Goal: Task Accomplishment & Management: Use online tool/utility

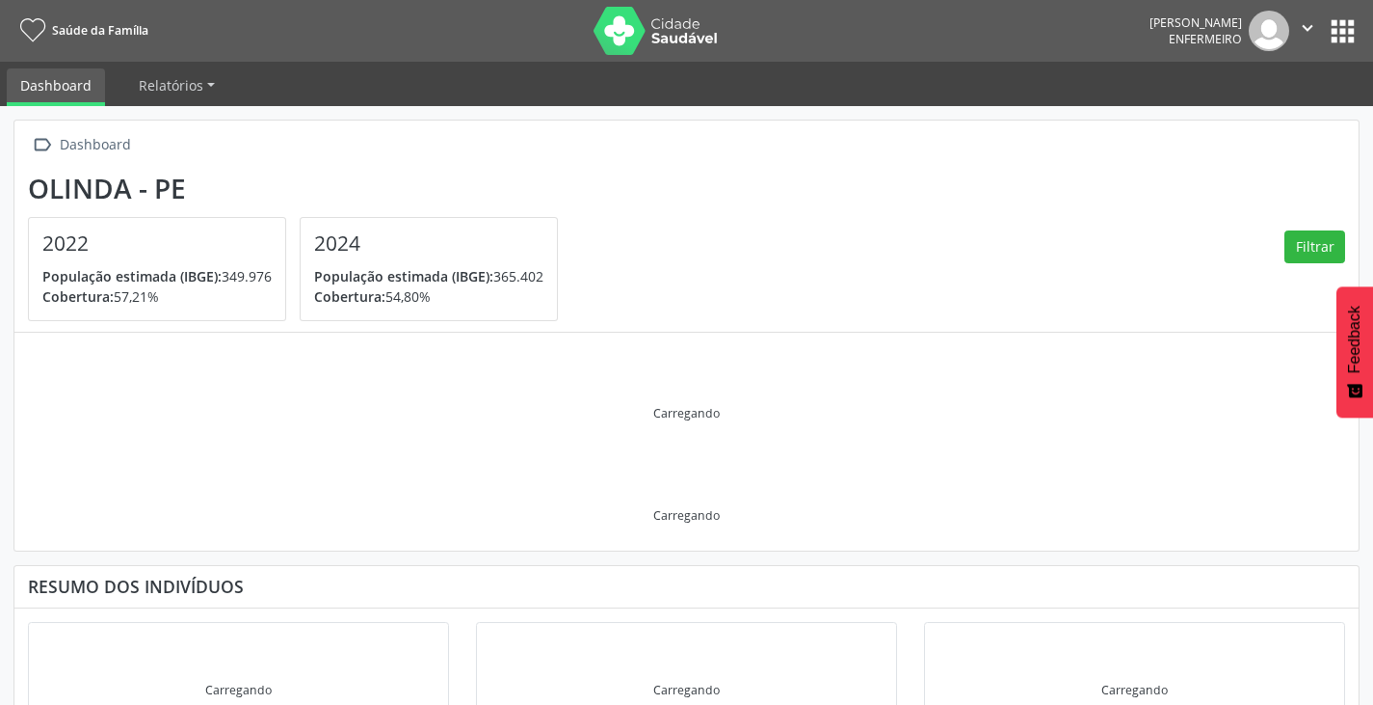
click at [1308, 31] on icon "" at bounding box center [1307, 27] width 21 height 21
click at [1286, 75] on link "Configurações" at bounding box center [1258, 76] width 133 height 27
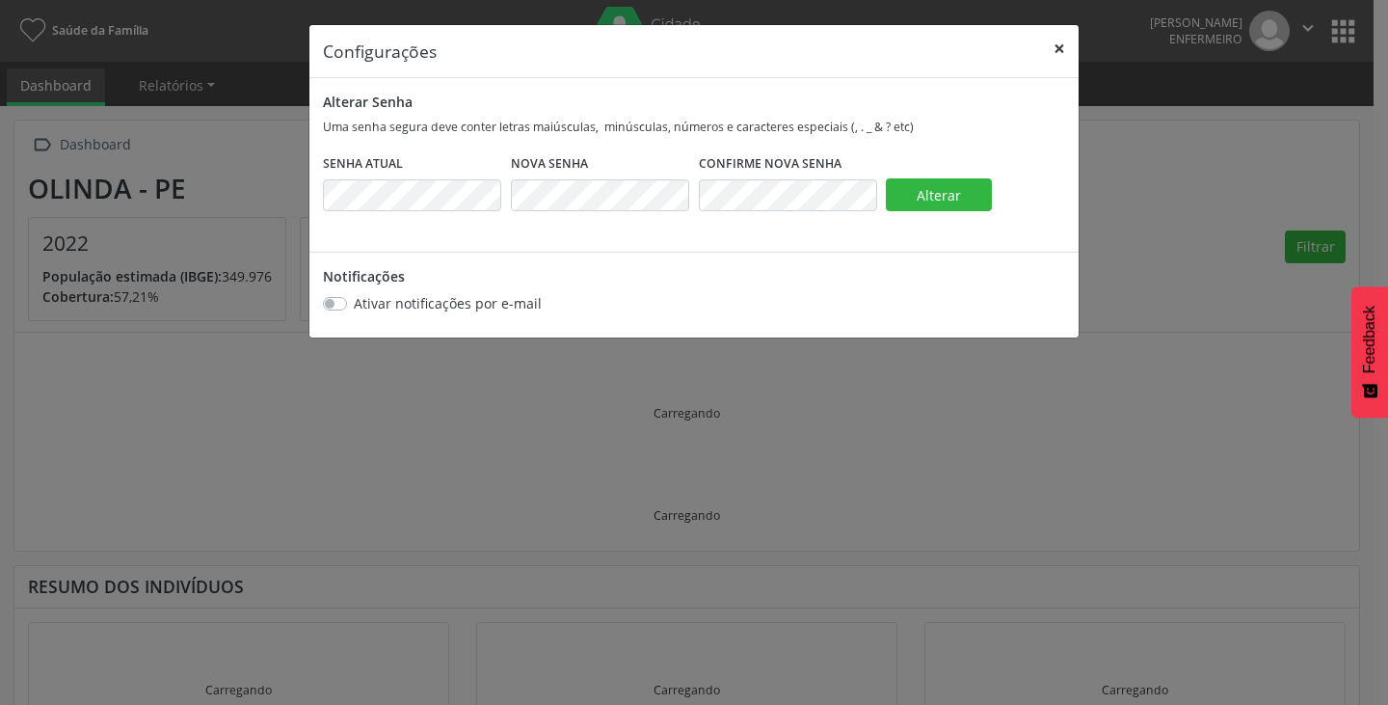
click at [1054, 45] on button "×" at bounding box center [1059, 48] width 39 height 47
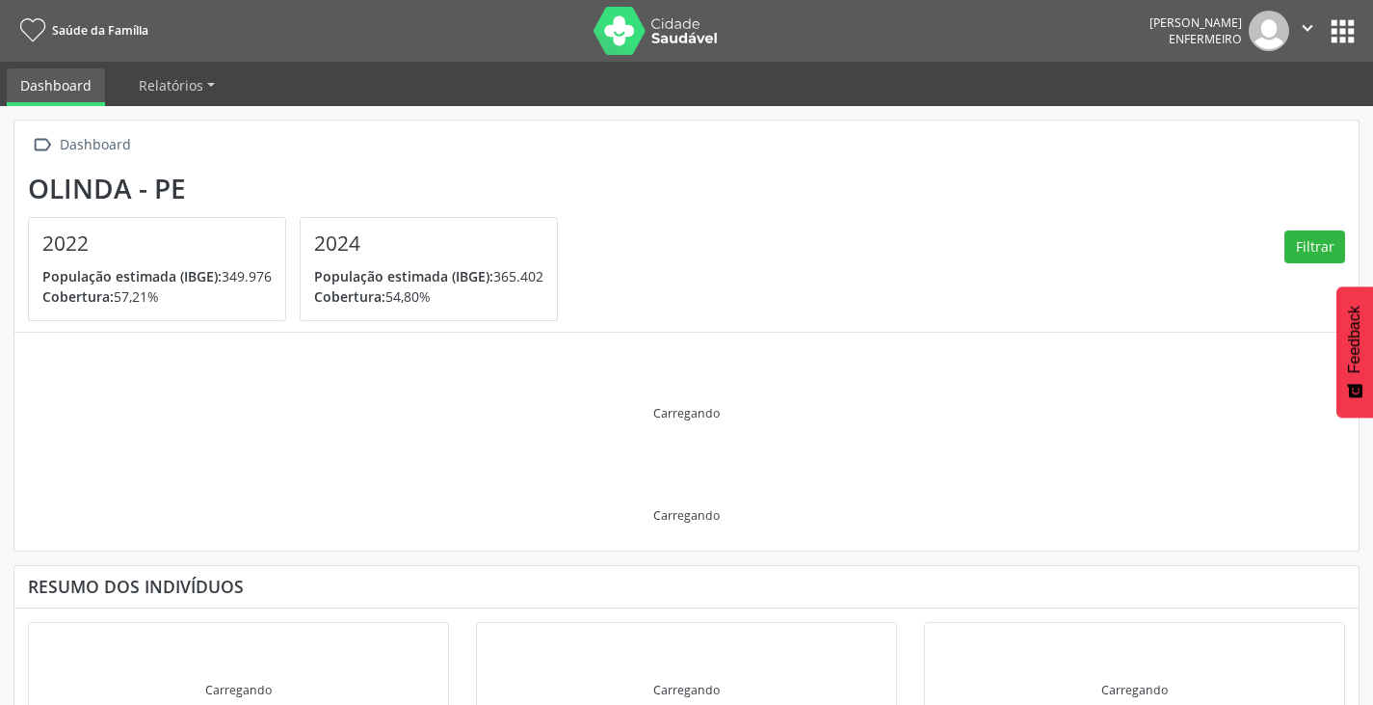
click at [1341, 48] on div "Cynara de Oliveira Nascimento Enfermeiro  Configurações Sair apps" at bounding box center [1255, 31] width 210 height 40
click at [1342, 35] on button "apps" at bounding box center [1343, 31] width 34 height 34
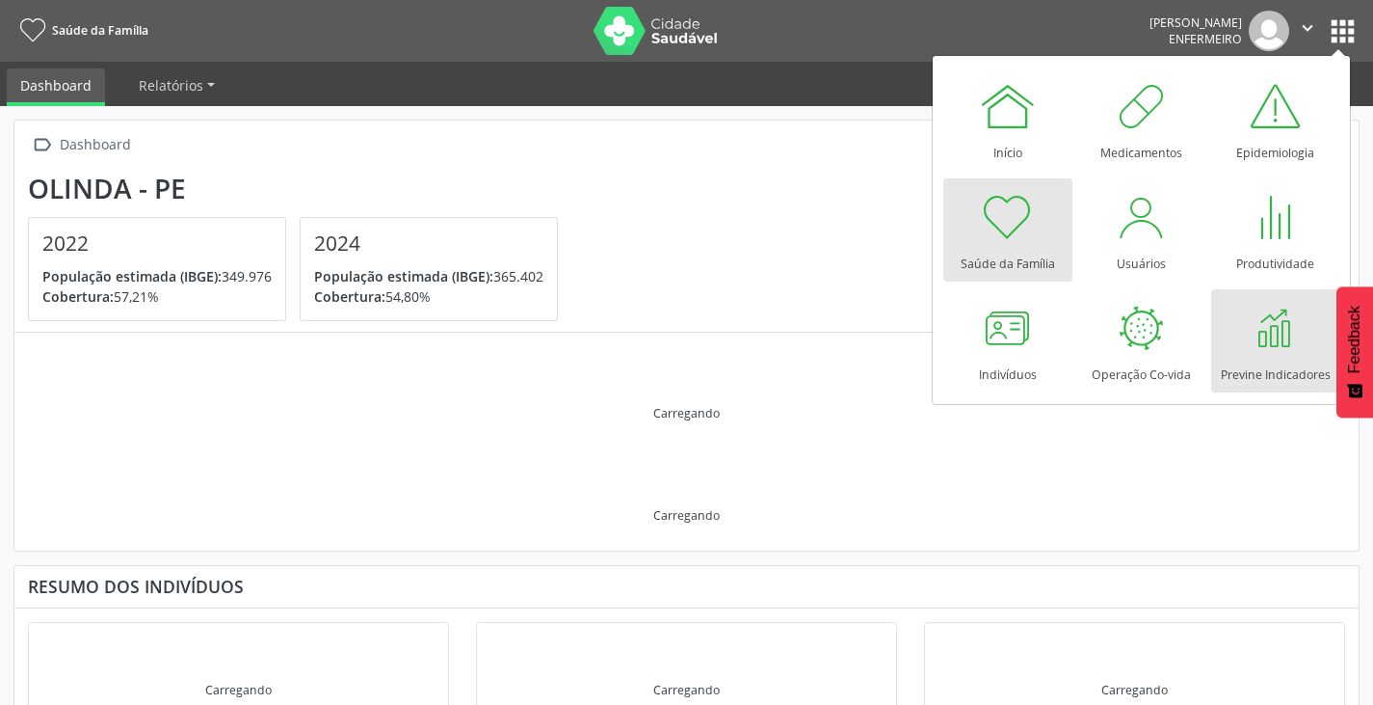
click at [1263, 331] on div at bounding box center [1276, 328] width 58 height 58
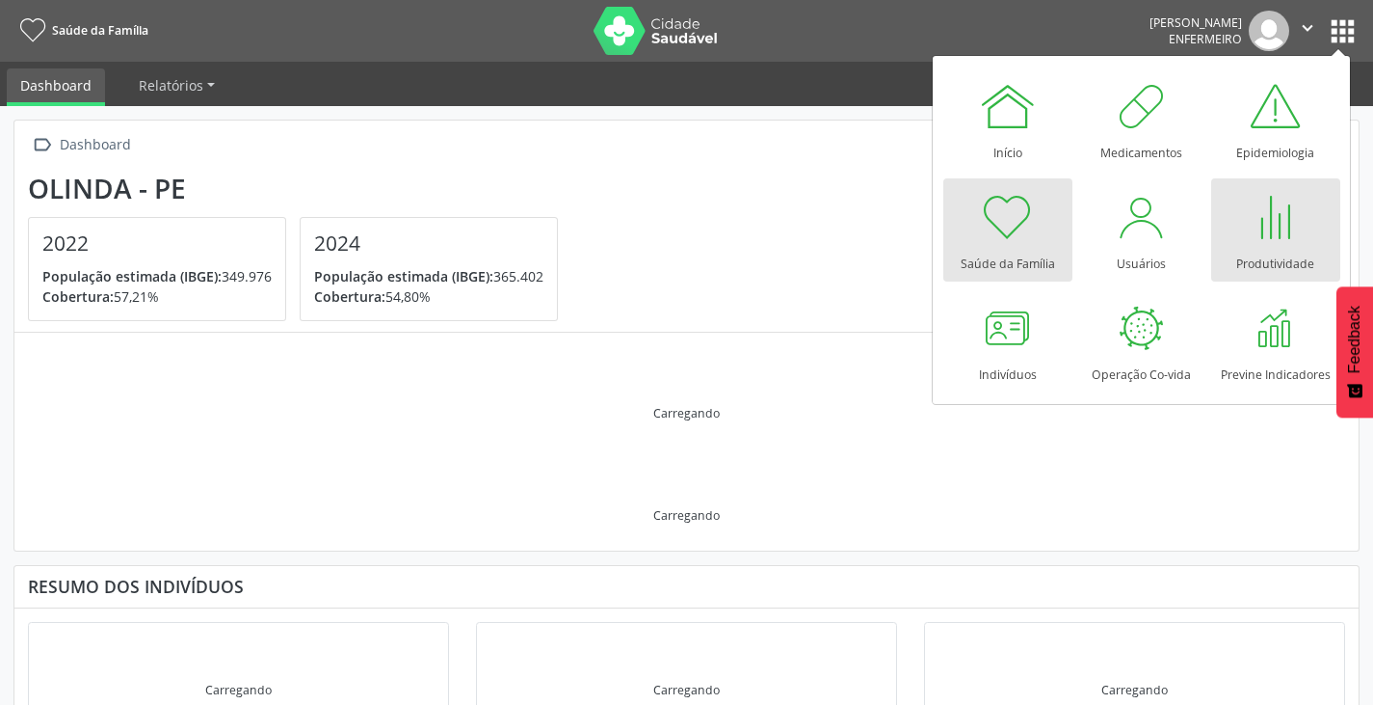
click at [1276, 240] on div at bounding box center [1276, 217] width 58 height 58
click at [1280, 234] on div at bounding box center [1276, 217] width 58 height 58
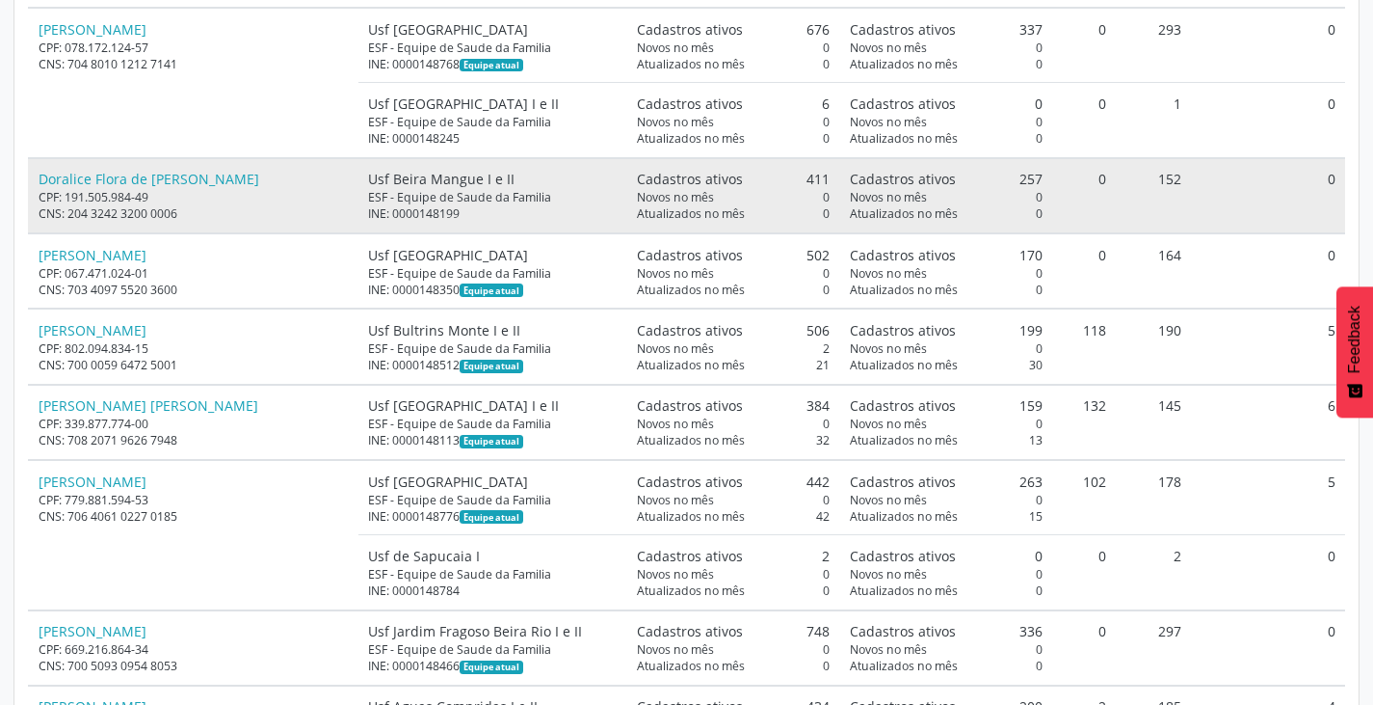
scroll to position [5012, 0]
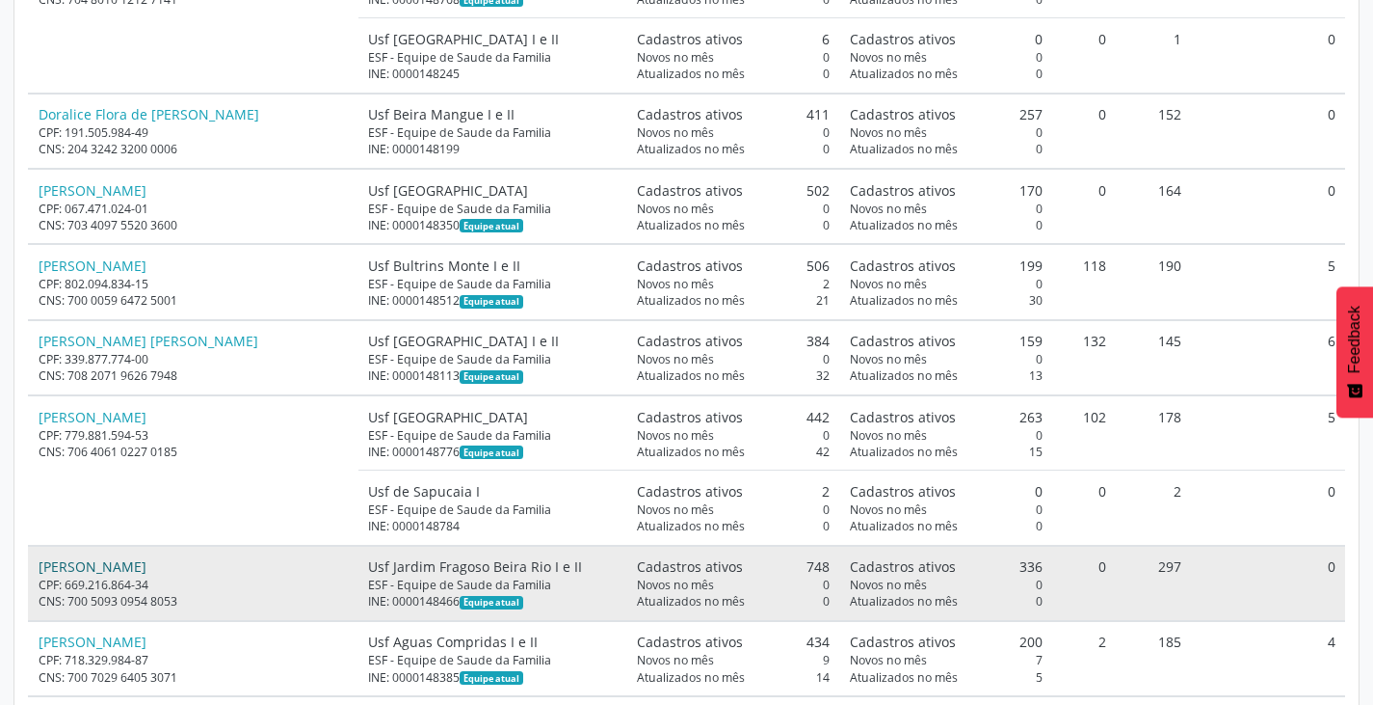
click at [143, 557] on link "[PERSON_NAME]" at bounding box center [93, 566] width 108 height 18
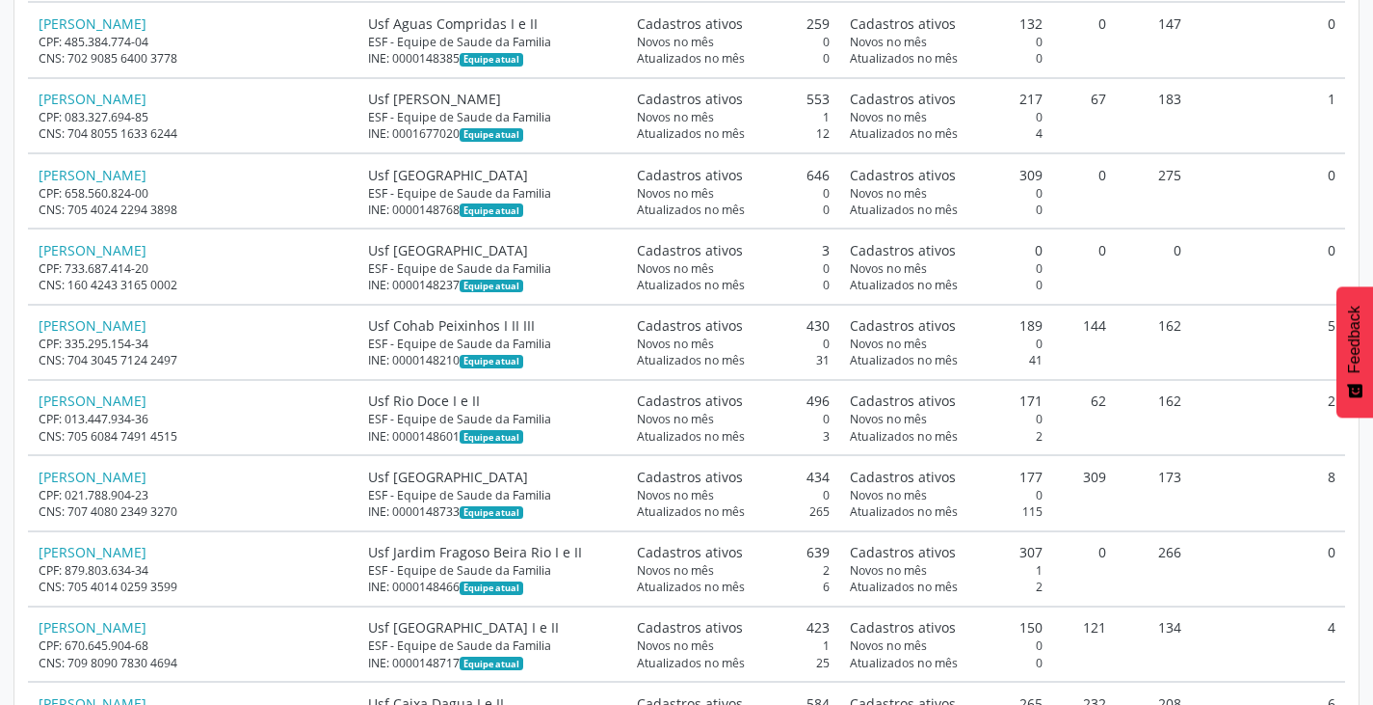
scroll to position [12626, 0]
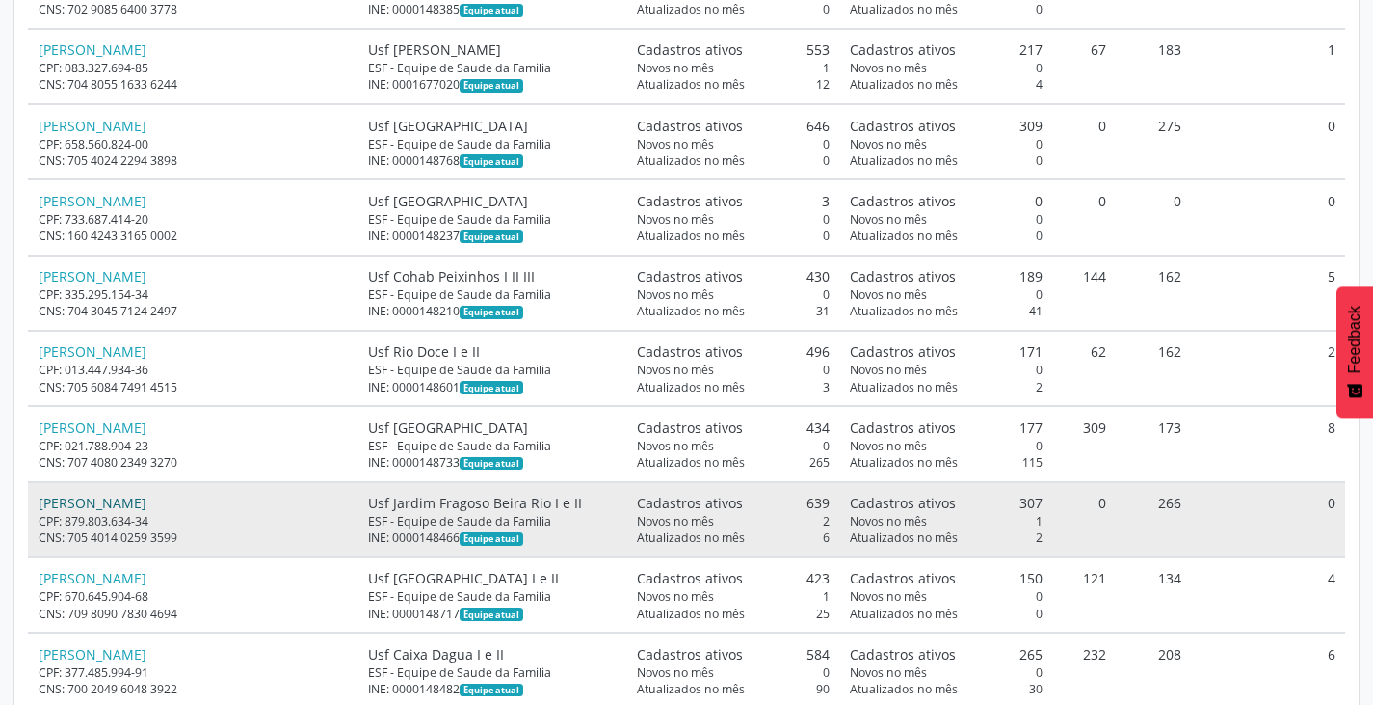
click at [146, 493] on link "[PERSON_NAME]" at bounding box center [93, 502] width 108 height 18
